Goal: Task Accomplishment & Management: Use online tool/utility

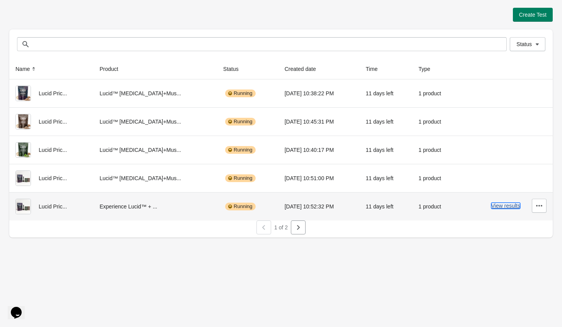
click at [499, 205] on button "View results" at bounding box center [506, 205] width 29 height 6
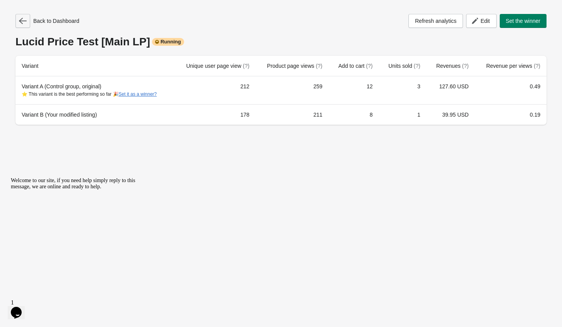
click at [25, 23] on icon "button" at bounding box center [23, 21] width 8 height 8
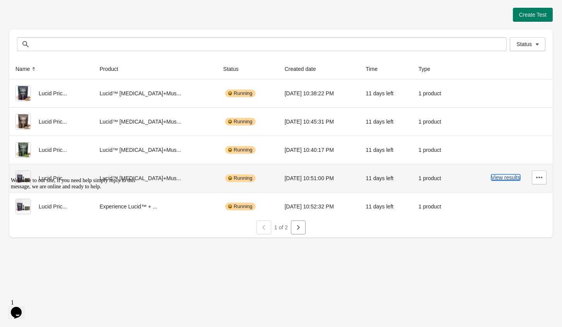
click at [502, 178] on button "View results" at bounding box center [506, 177] width 29 height 6
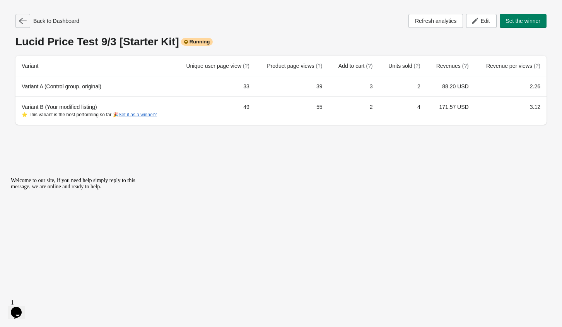
click at [27, 24] on button "button" at bounding box center [22, 21] width 15 height 14
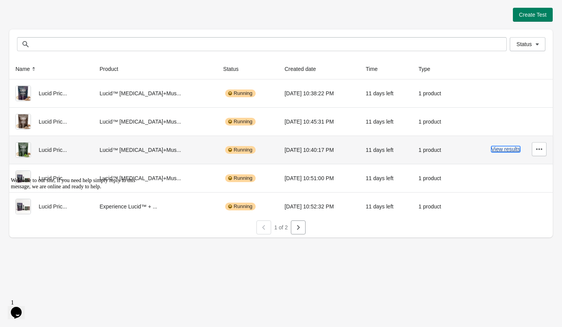
click at [501, 151] on button "View results" at bounding box center [506, 149] width 29 height 6
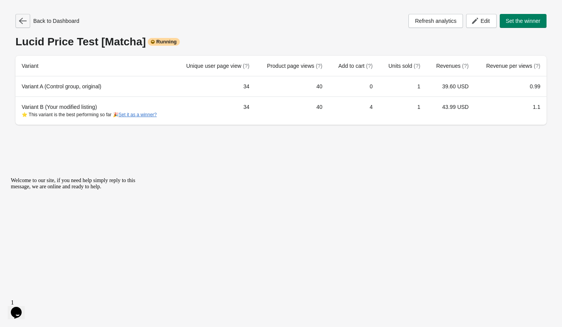
click at [24, 21] on icon "button" at bounding box center [23, 21] width 8 height 8
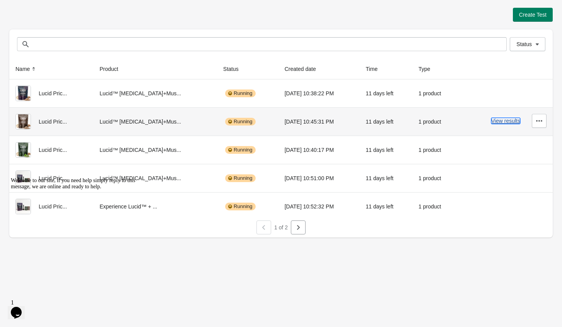
click at [506, 123] on button "View results" at bounding box center [506, 121] width 29 height 6
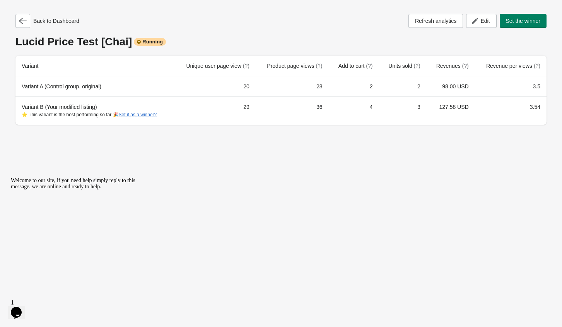
click at [161, 166] on div "Back to Dashboard Refresh analytics Edit Set the winner [PERSON_NAME] Test [Cha…" at bounding box center [281, 163] width 562 height 327
click at [24, 20] on icon "button" at bounding box center [23, 21] width 8 height 8
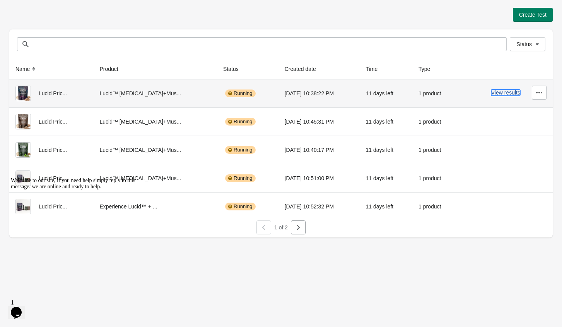
click at [515, 93] on button "View results" at bounding box center [506, 92] width 29 height 6
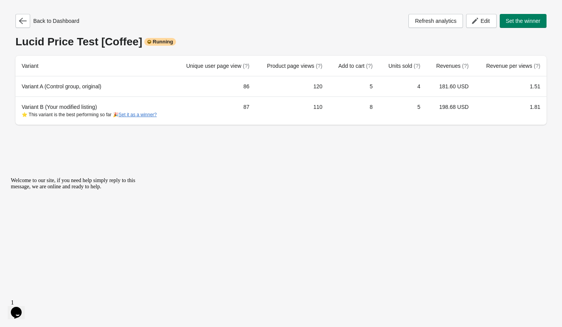
click at [224, 192] on div "Back to Dashboard Refresh analytics Edit Set the winner [PERSON_NAME] Price Tes…" at bounding box center [281, 163] width 562 height 327
click at [24, 25] on button "button" at bounding box center [22, 21] width 15 height 14
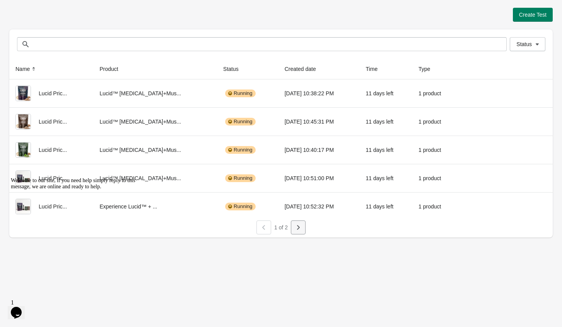
click at [300, 230] on icon "button" at bounding box center [299, 227] width 8 height 8
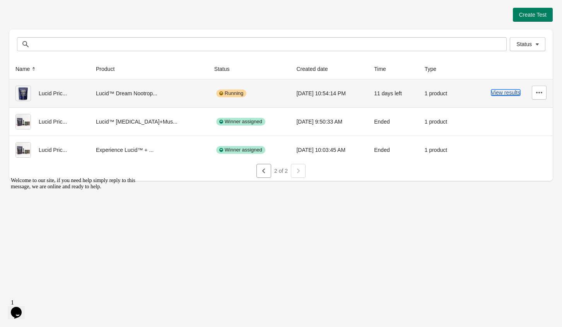
click at [501, 92] on button "View results" at bounding box center [506, 92] width 29 height 6
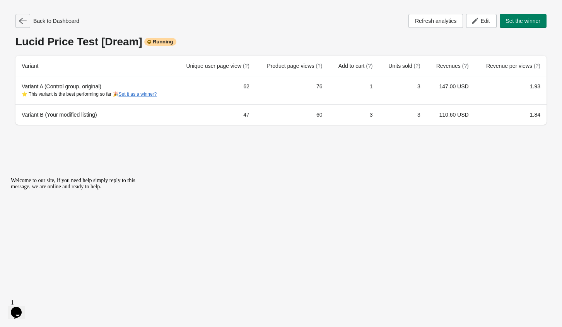
click at [18, 24] on button "button" at bounding box center [22, 21] width 15 height 14
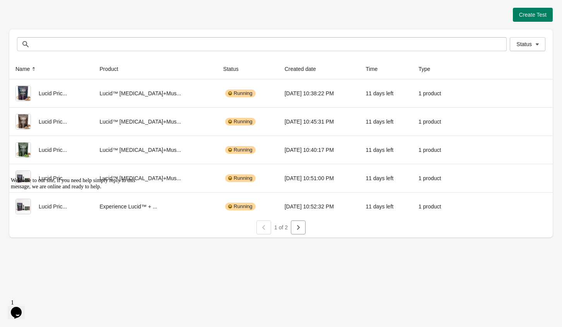
click at [223, 17] on div "Create Test" at bounding box center [281, 15] width 544 height 14
click at [152, 21] on div "Create Test" at bounding box center [281, 15] width 544 height 14
